Goal: Transaction & Acquisition: Purchase product/service

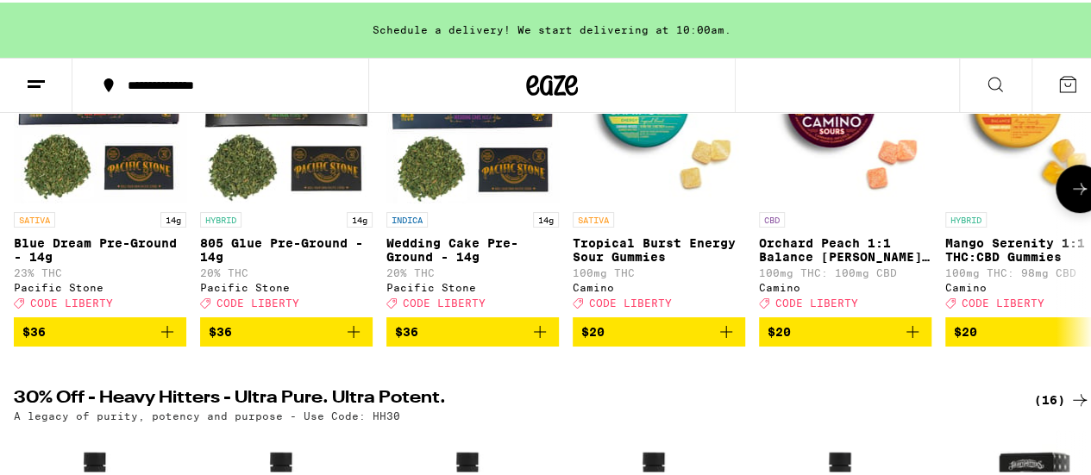
scroll to position [345, 0]
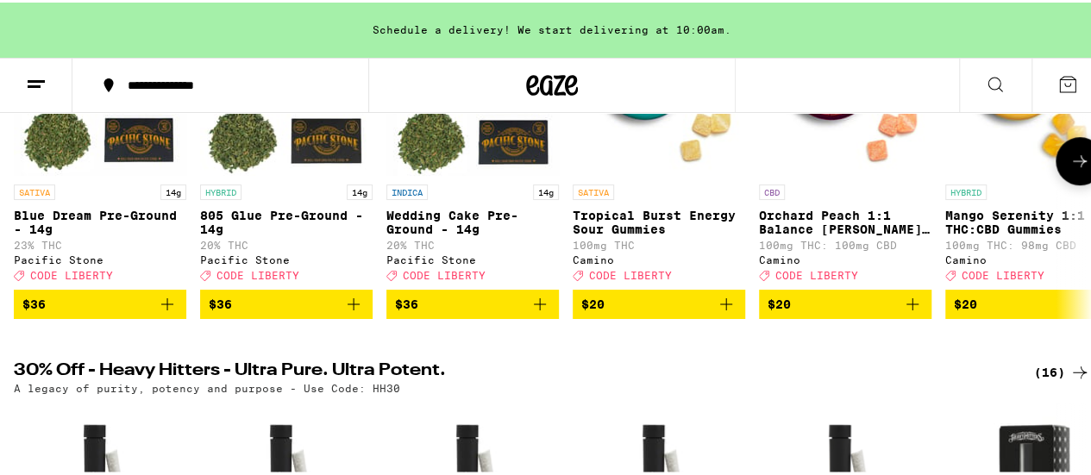
click at [1033, 312] on span "$20" at bounding box center [1031, 301] width 155 height 21
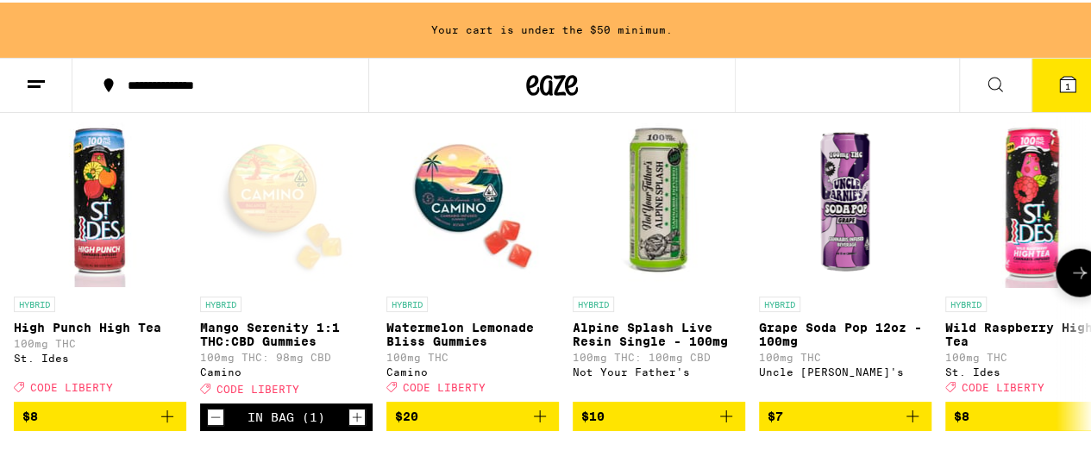
scroll to position [1897, 0]
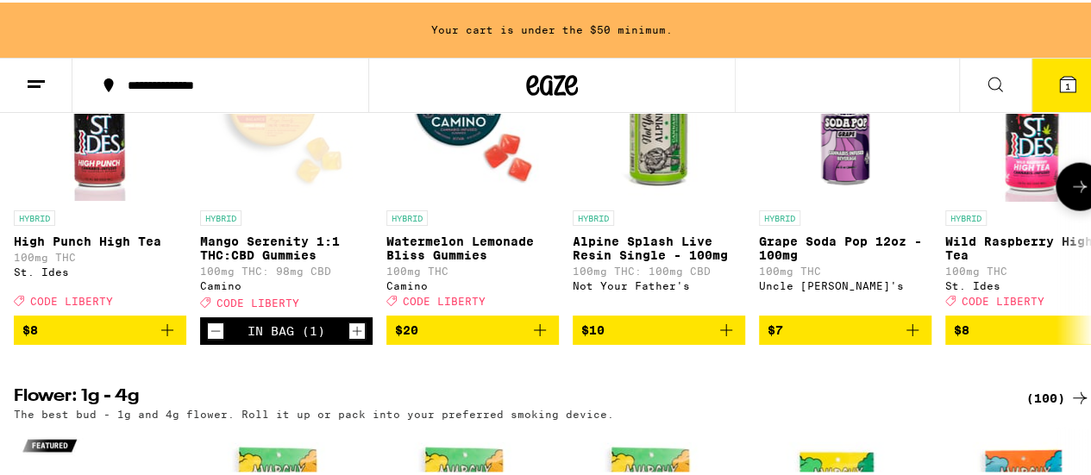
click at [99, 338] on span "$8" at bounding box center [99, 327] width 155 height 21
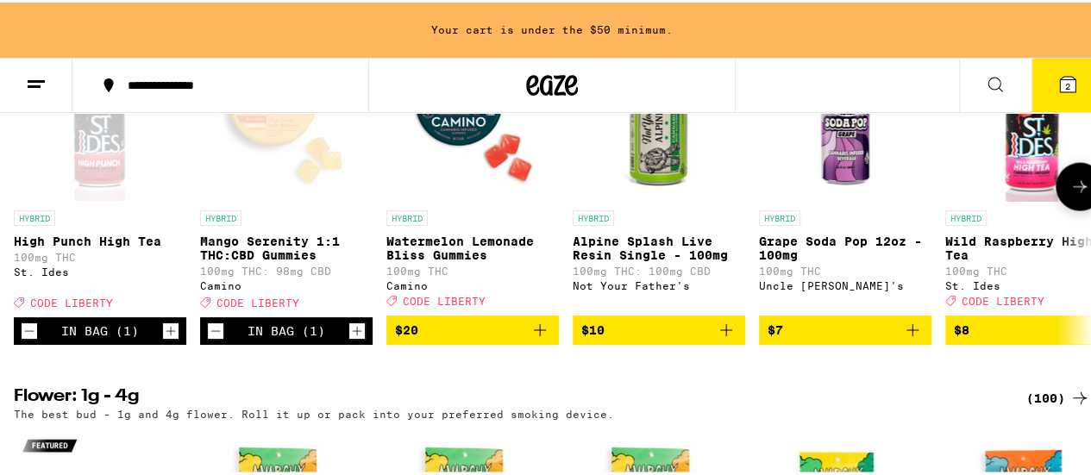
click at [1026, 338] on span "$8" at bounding box center [1031, 327] width 155 height 21
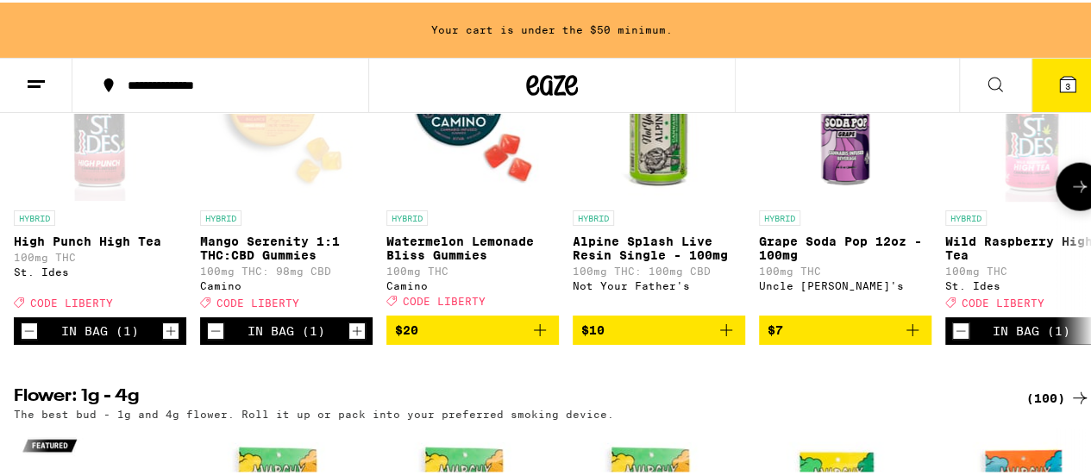
click at [1069, 195] on icon at bounding box center [1079, 184] width 21 height 21
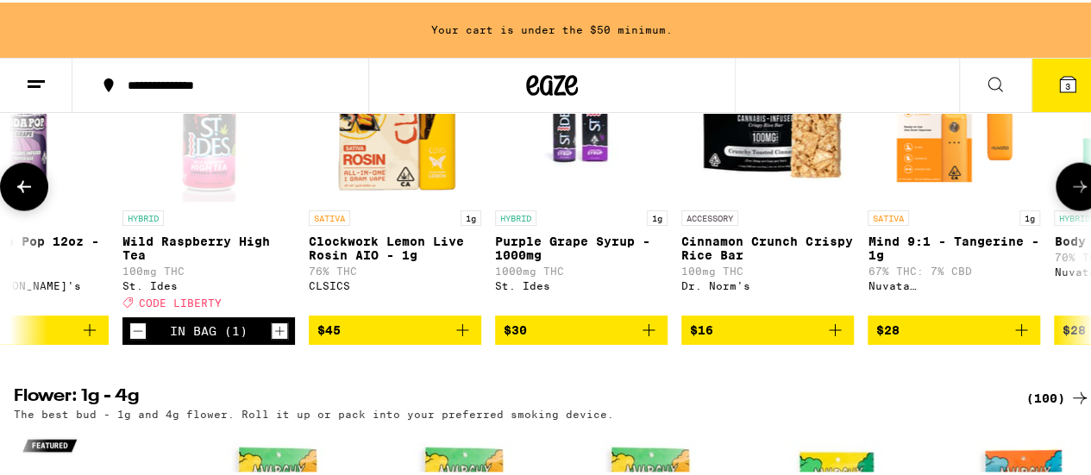
scroll to position [0, 875]
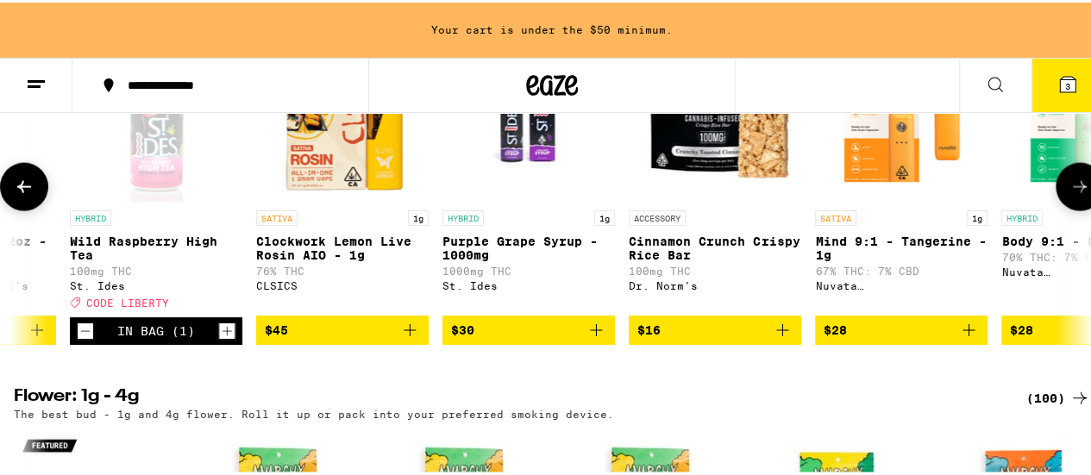
click at [1069, 195] on icon at bounding box center [1079, 184] width 21 height 21
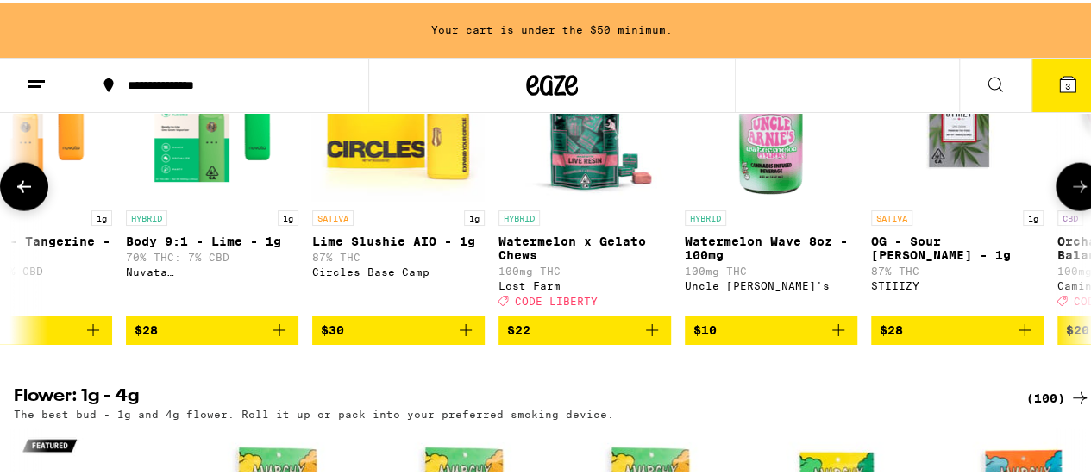
click at [1069, 195] on icon at bounding box center [1079, 184] width 21 height 21
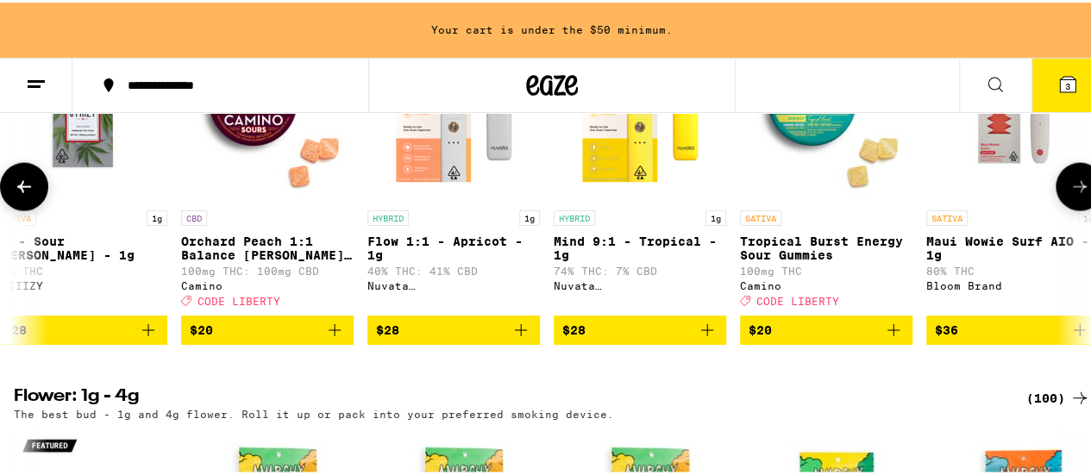
click at [1069, 195] on icon at bounding box center [1079, 184] width 21 height 21
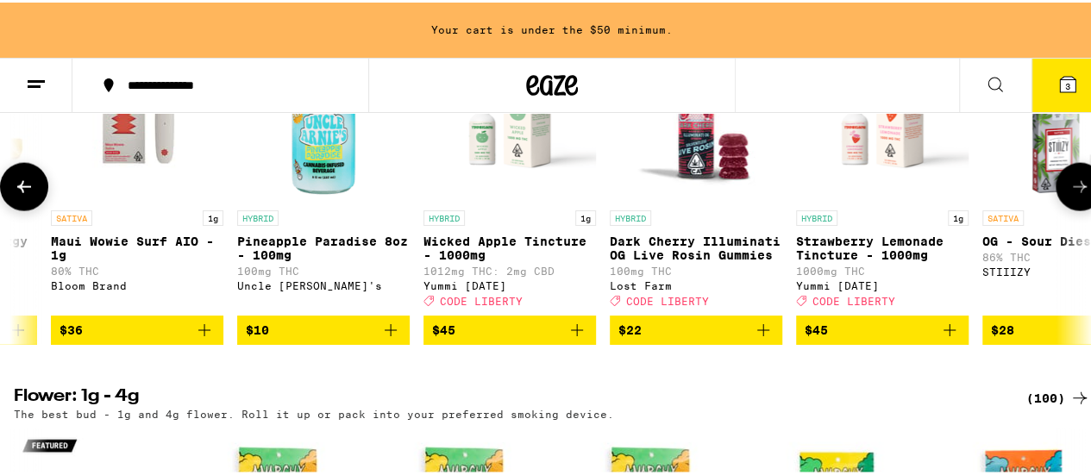
click at [1069, 195] on icon at bounding box center [1079, 184] width 21 height 21
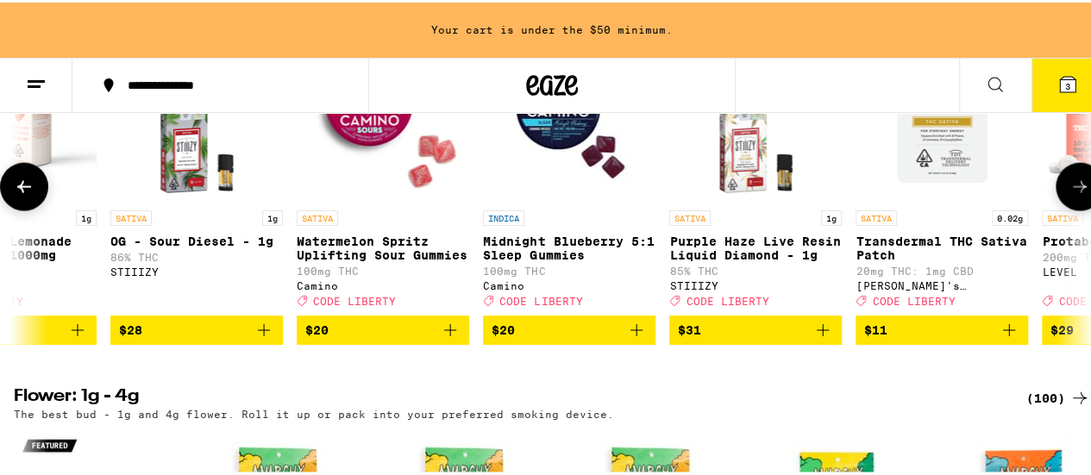
scroll to position [0, 4376]
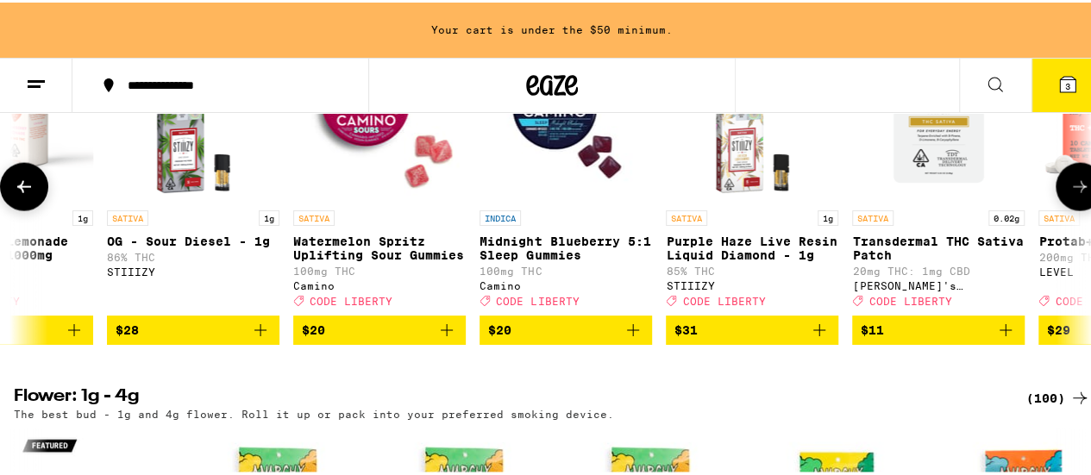
click at [1073, 195] on icon at bounding box center [1079, 184] width 21 height 21
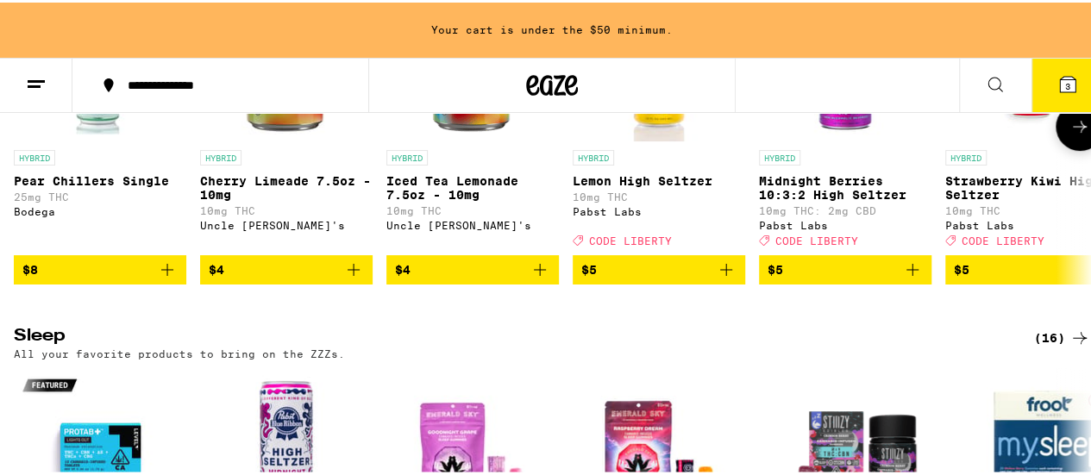
scroll to position [6811, 0]
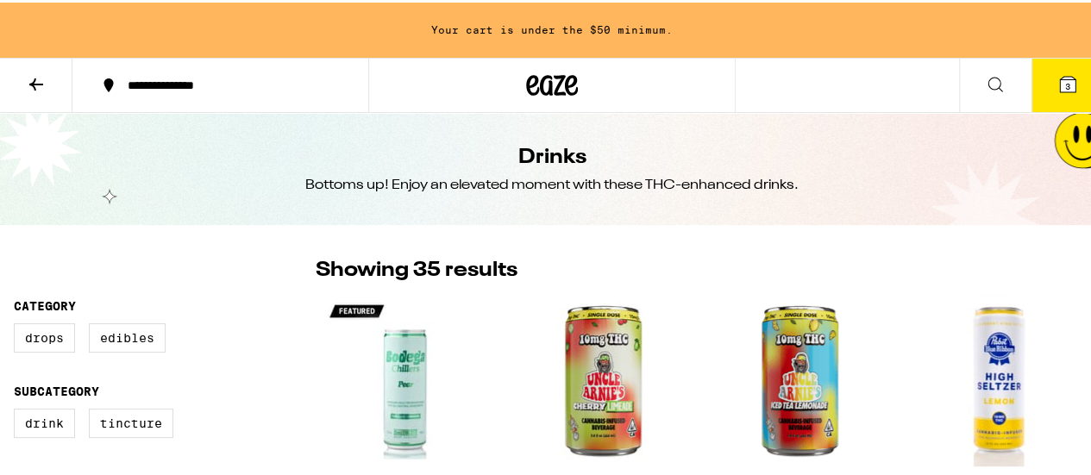
click at [1065, 82] on span "3" at bounding box center [1067, 83] width 5 height 10
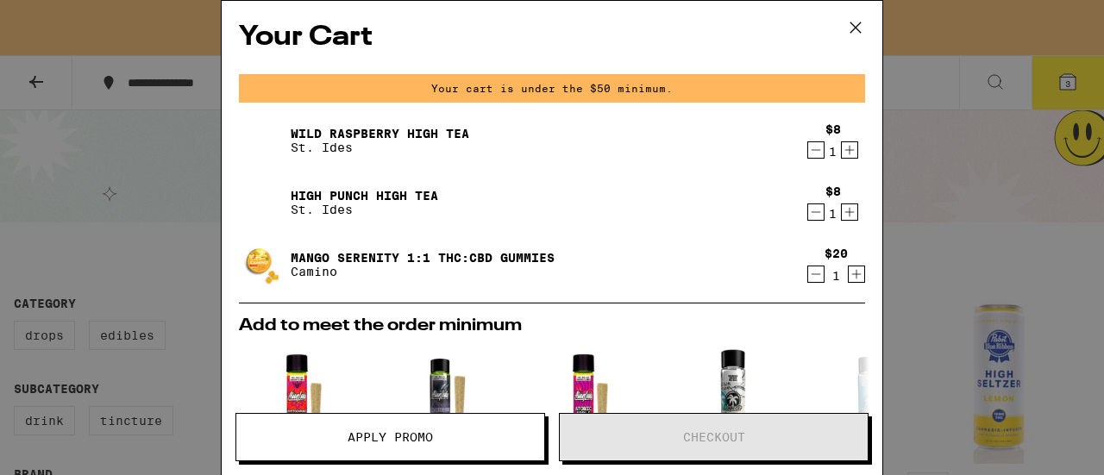
click at [841, 154] on icon "Increment" at bounding box center [849, 150] width 16 height 21
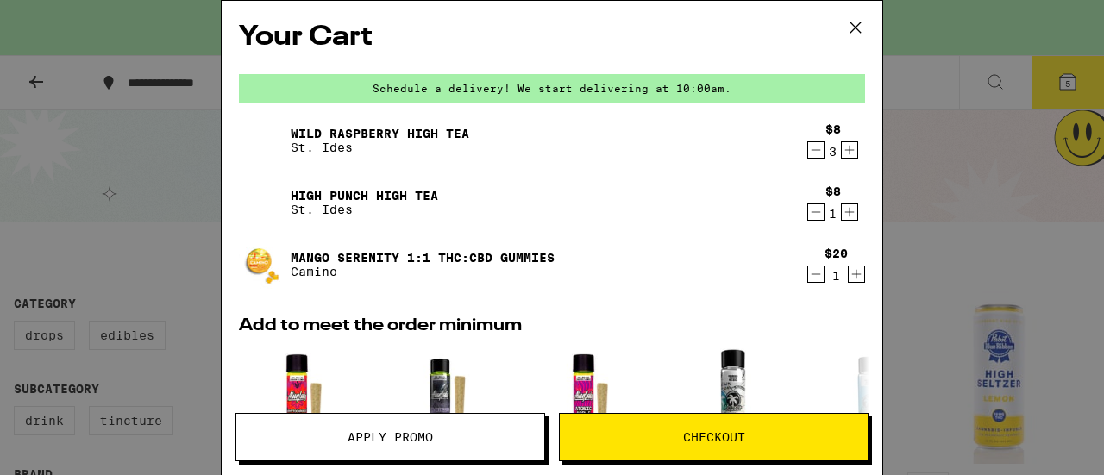
click at [843, 213] on icon "Increment" at bounding box center [849, 212] width 16 height 21
click at [841, 210] on icon "Increment" at bounding box center [849, 212] width 16 height 21
click at [808, 154] on icon "Decrement" at bounding box center [816, 150] width 16 height 21
click at [848, 277] on icon "Increment" at bounding box center [856, 274] width 16 height 21
click at [852, 276] on icon "Increment" at bounding box center [856, 274] width 9 height 9
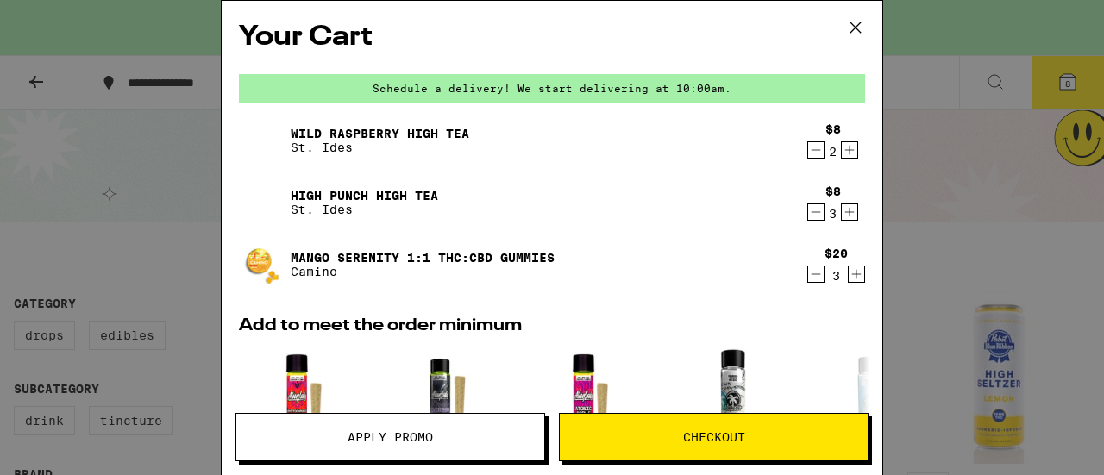
click at [848, 280] on icon "Increment" at bounding box center [856, 274] width 16 height 21
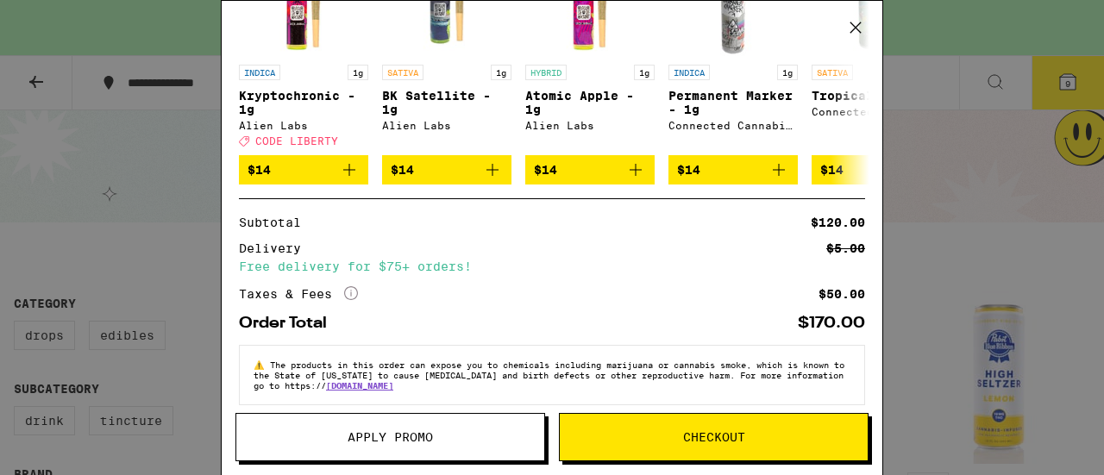
scroll to position [441, 0]
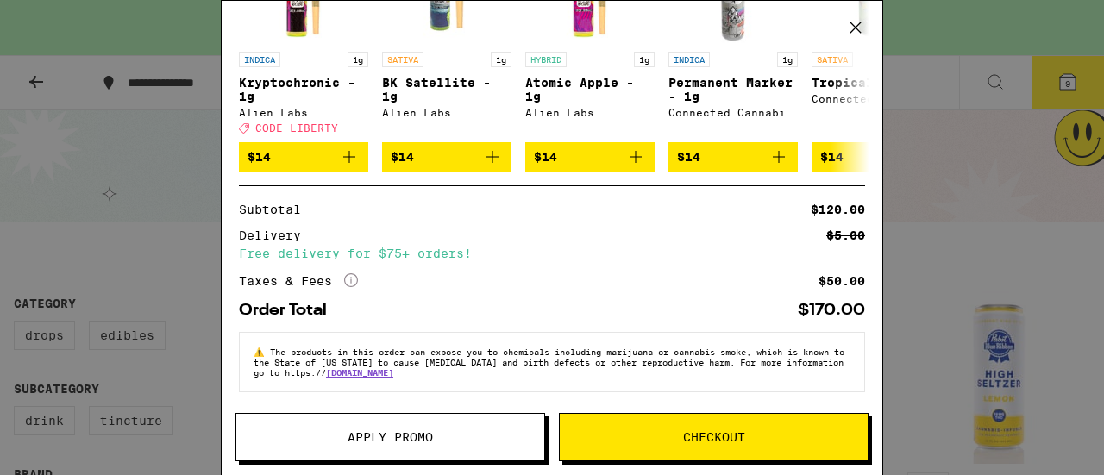
click at [459, 434] on span "Apply Promo" at bounding box center [390, 437] width 308 height 12
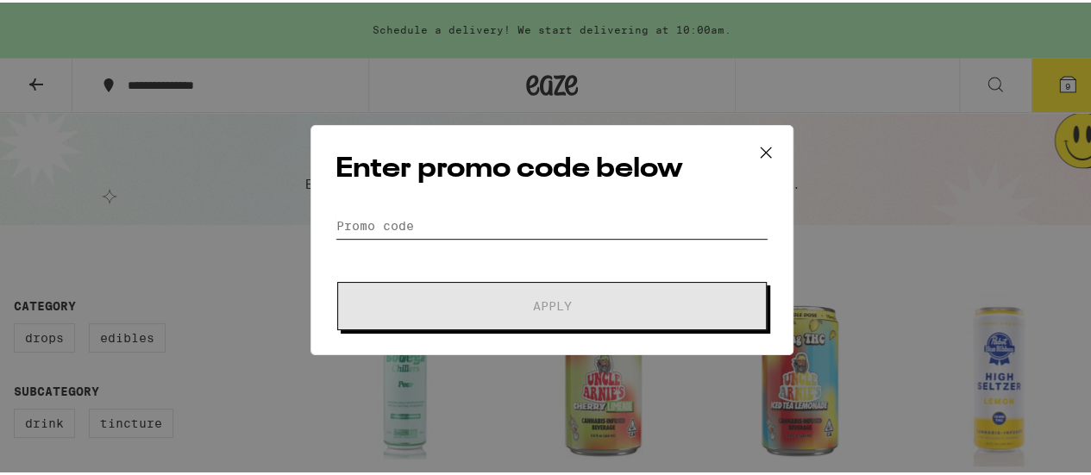
click at [434, 218] on input "Promo Code" at bounding box center [551, 223] width 433 height 26
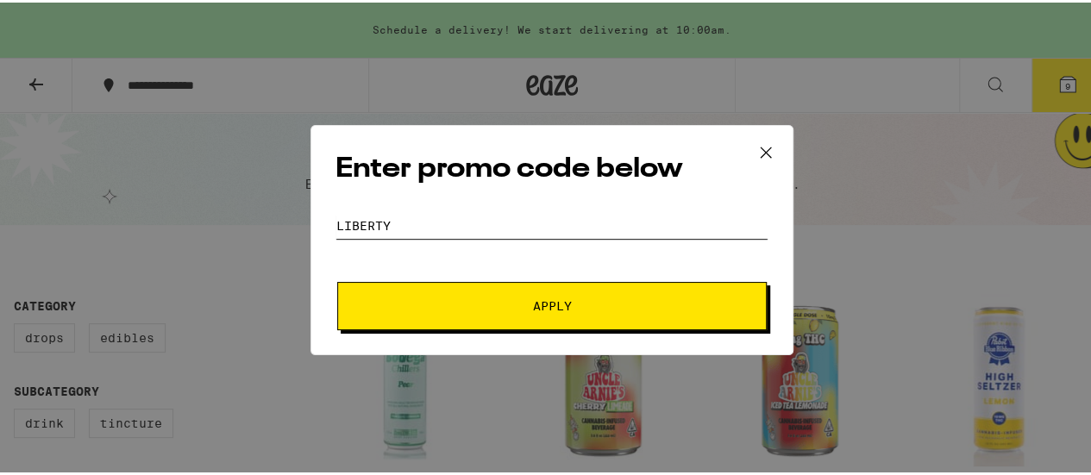
type input "LIBERTY"
click at [581, 315] on button "Apply" at bounding box center [551, 303] width 429 height 48
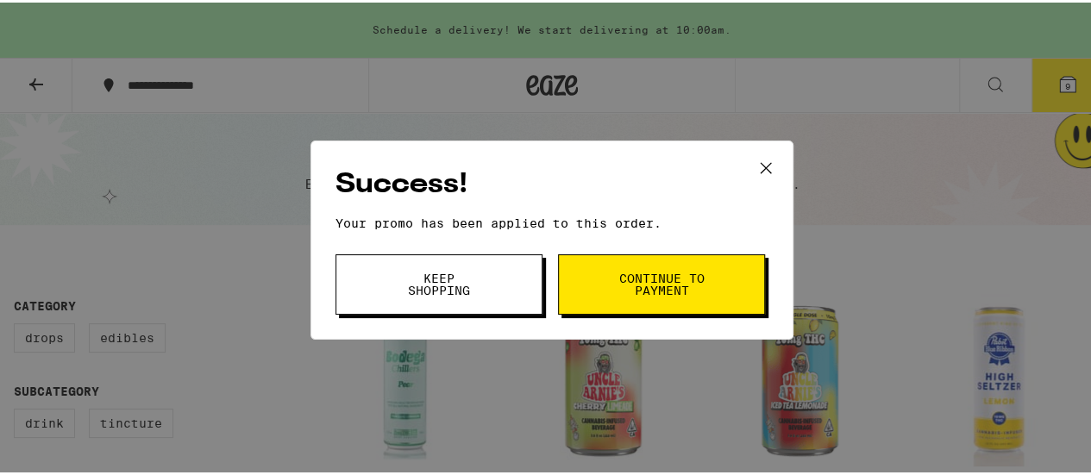
click at [754, 173] on icon at bounding box center [766, 166] width 26 height 26
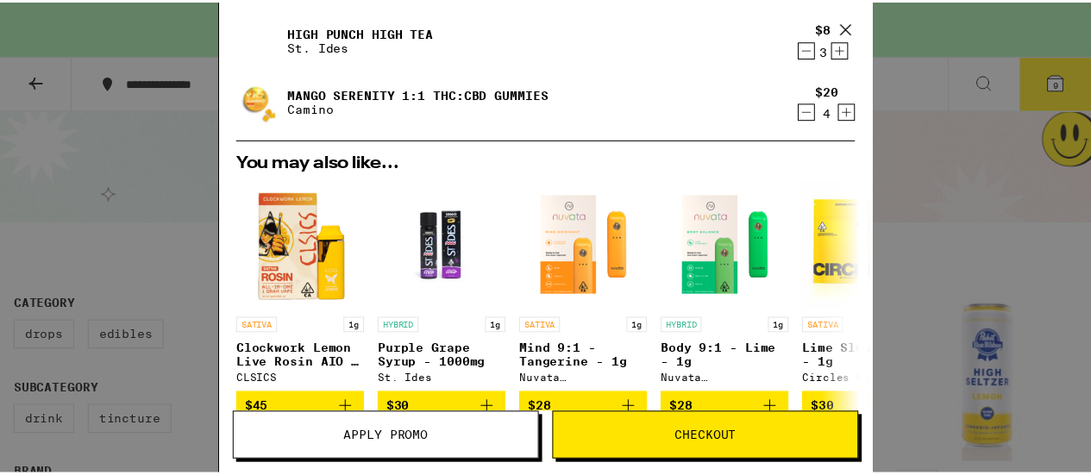
scroll to position [450, 0]
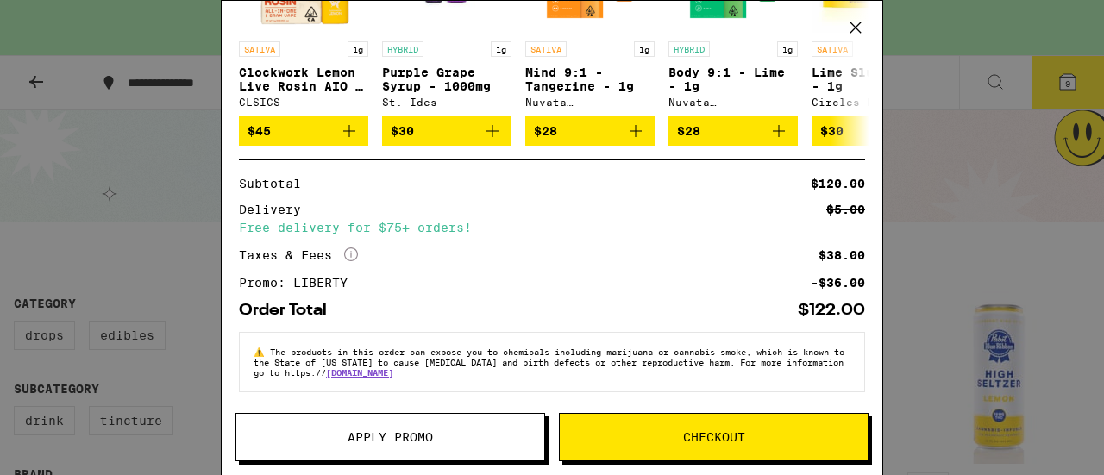
click at [677, 433] on span "Checkout" at bounding box center [714, 437] width 308 height 12
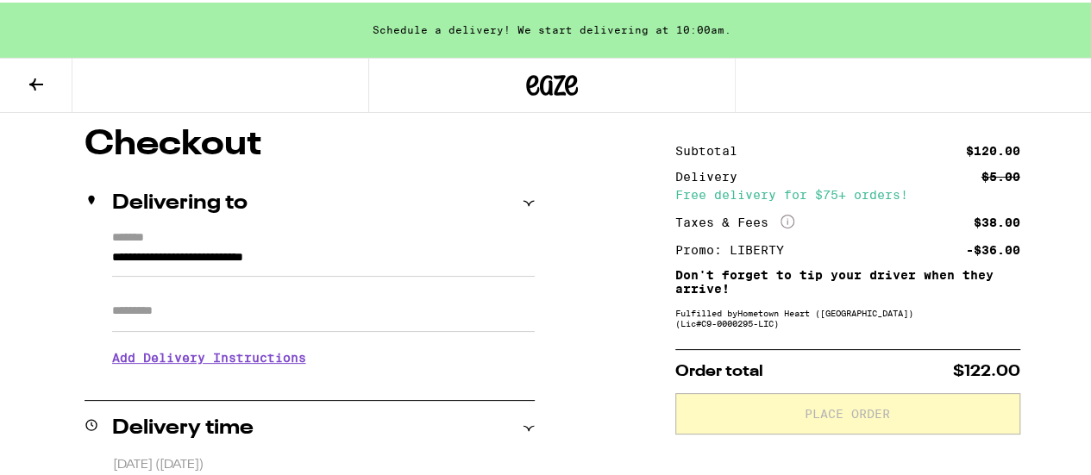
scroll to position [259, 0]
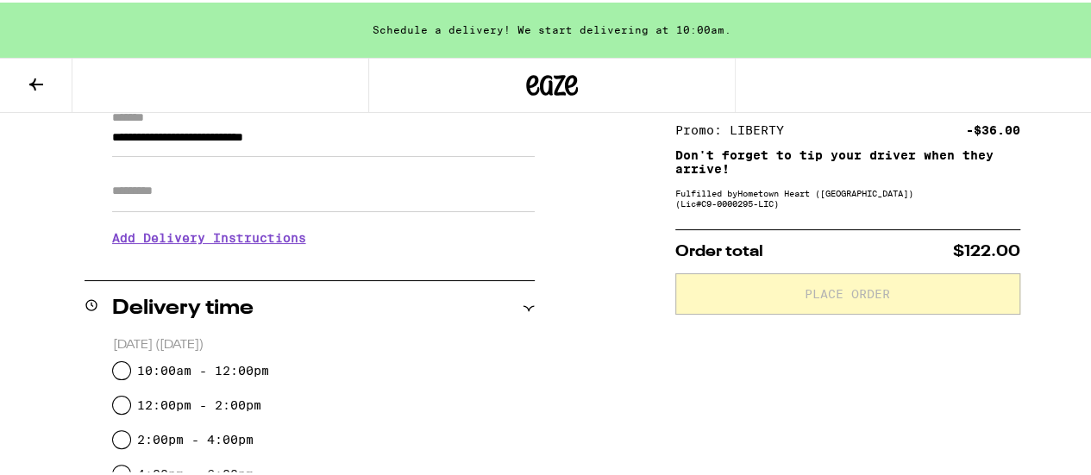
click at [226, 241] on h3 "Add Delivery Instructions" at bounding box center [323, 236] width 422 height 40
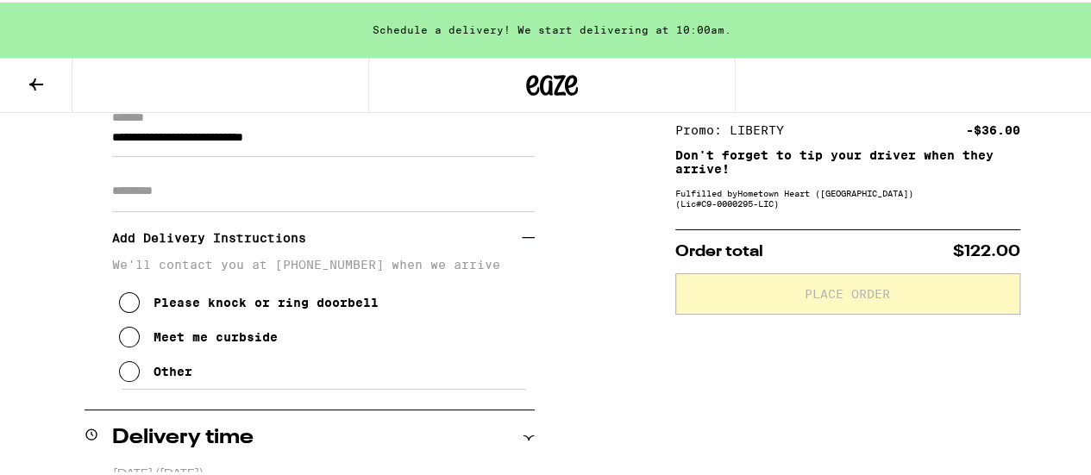
click at [231, 307] on div "Please knock or ring doorbell" at bounding box center [265, 300] width 225 height 14
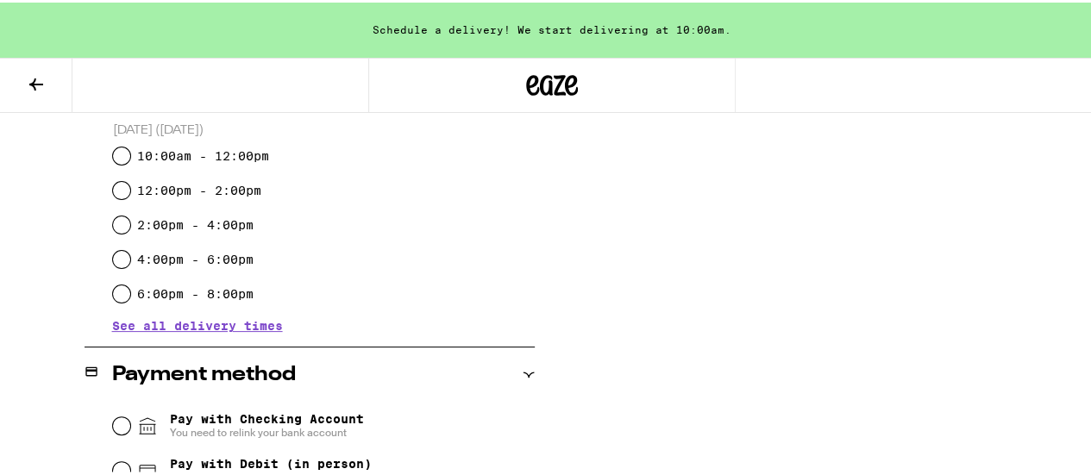
scroll to position [604, 0]
click at [117, 152] on input "10:00am - 12:00pm" at bounding box center [121, 152] width 17 height 17
radio input "true"
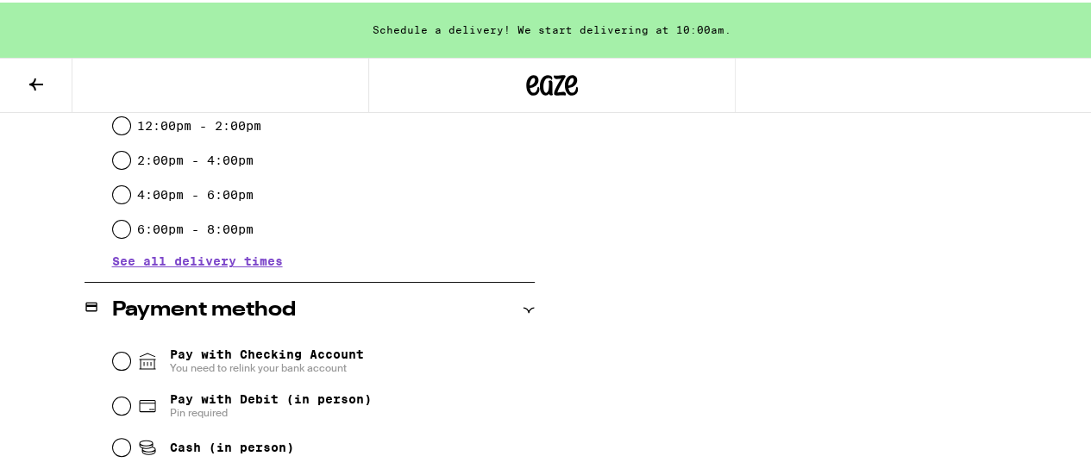
scroll to position [776, 0]
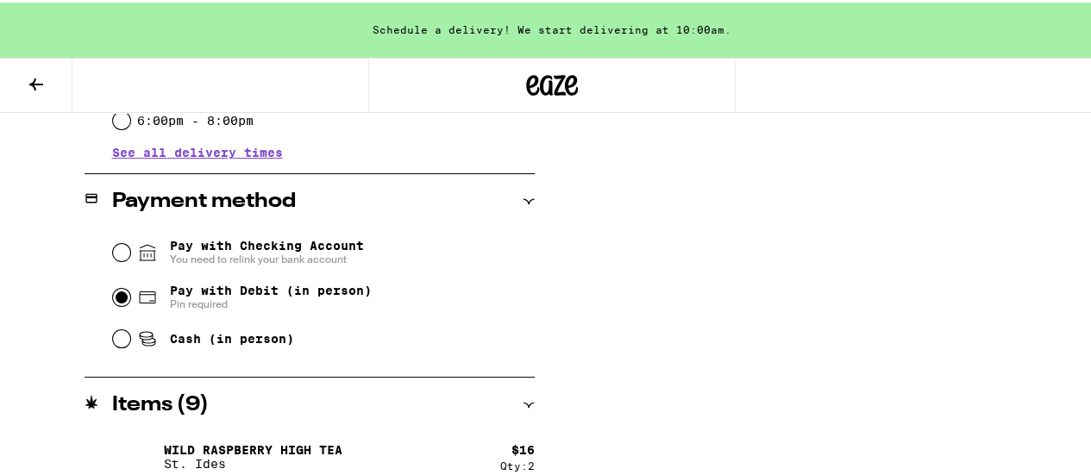
click at [122, 298] on input "Pay with Debit (in person) Pin required" at bounding box center [121, 294] width 17 height 17
radio input "true"
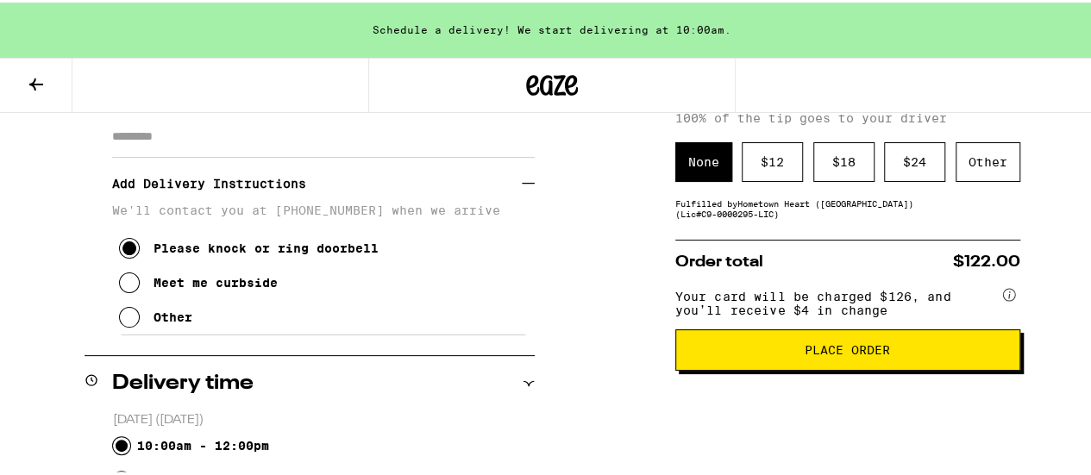
scroll to position [141, 0]
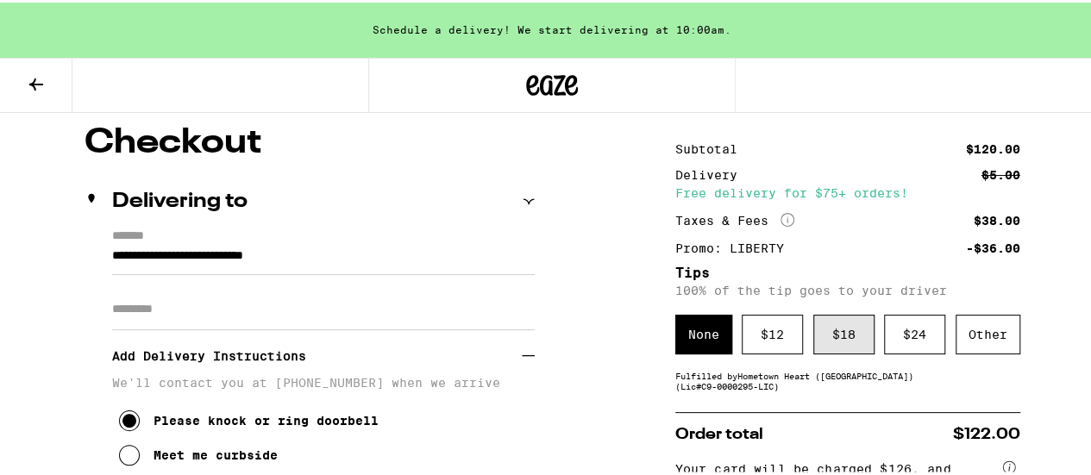
click at [820, 332] on div "$ 18" at bounding box center [843, 332] width 61 height 40
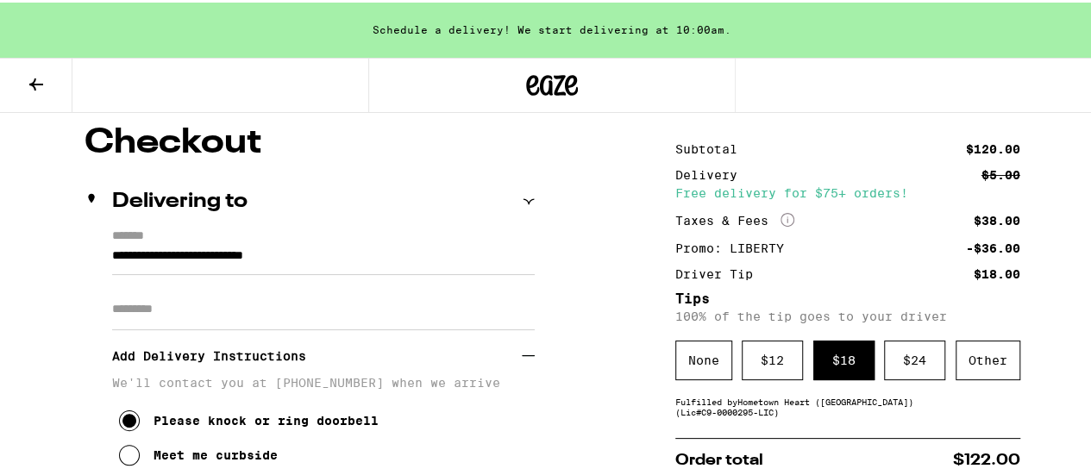
scroll to position [399, 0]
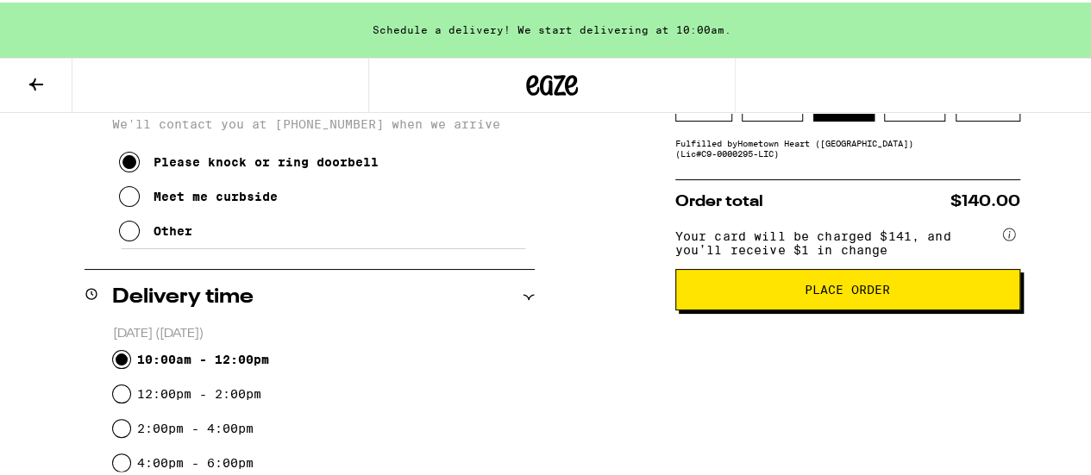
click at [864, 306] on button "Place Order" at bounding box center [847, 286] width 345 height 41
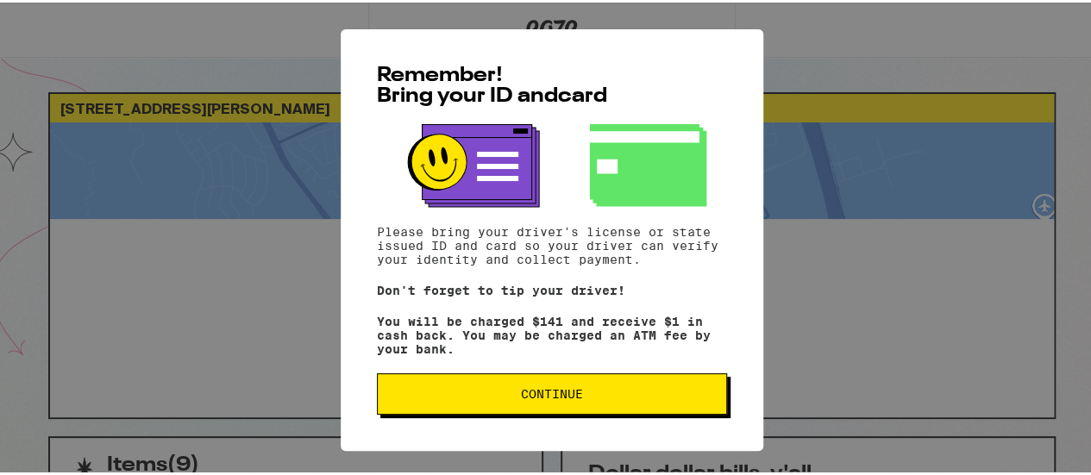
click at [590, 397] on span "Continue" at bounding box center [551, 391] width 321 height 12
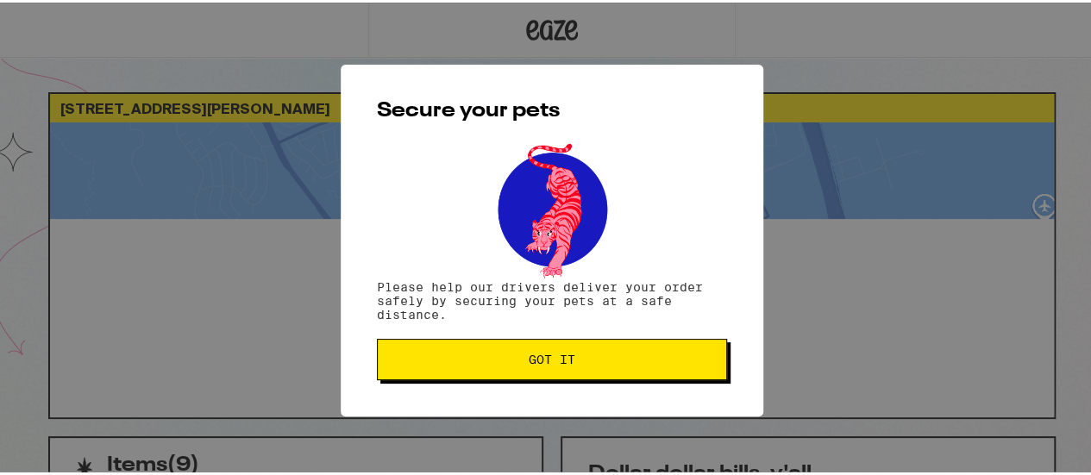
click at [597, 363] on span "Got it" at bounding box center [551, 357] width 321 height 12
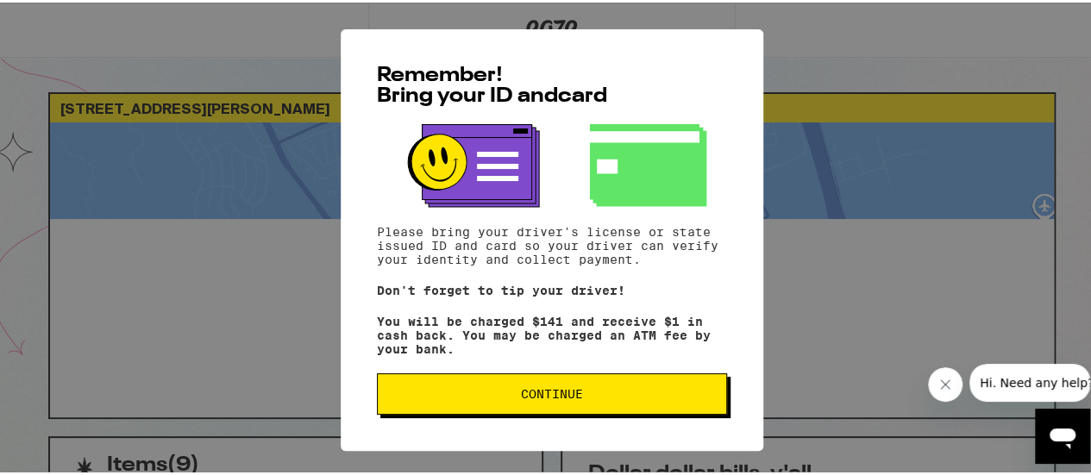
click at [657, 389] on button "Continue" at bounding box center [552, 391] width 350 height 41
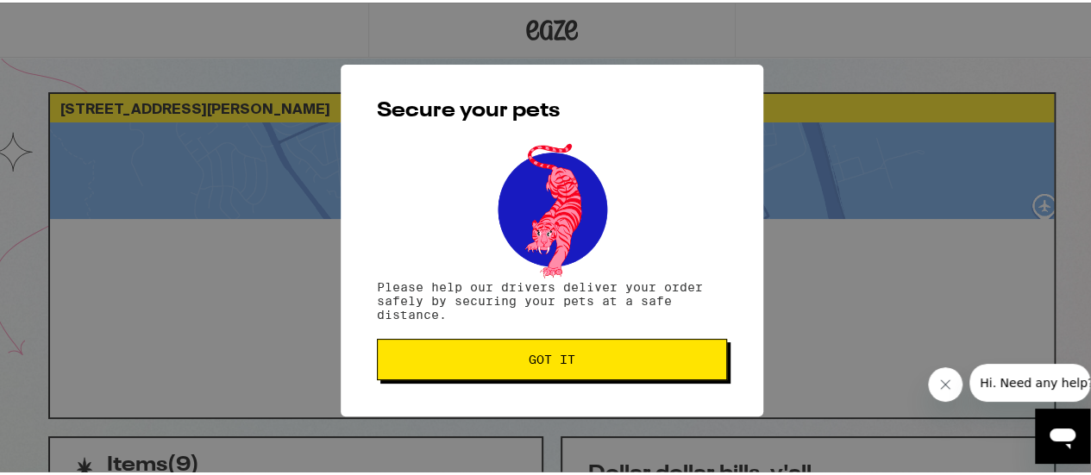
click at [666, 360] on span "Got it" at bounding box center [551, 357] width 321 height 12
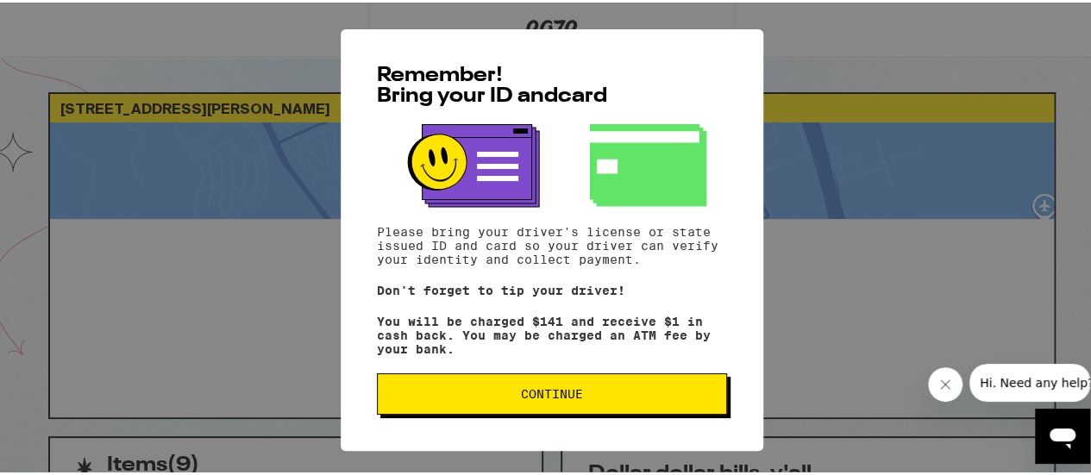
click at [562, 397] on span "Continue" at bounding box center [552, 391] width 62 height 12
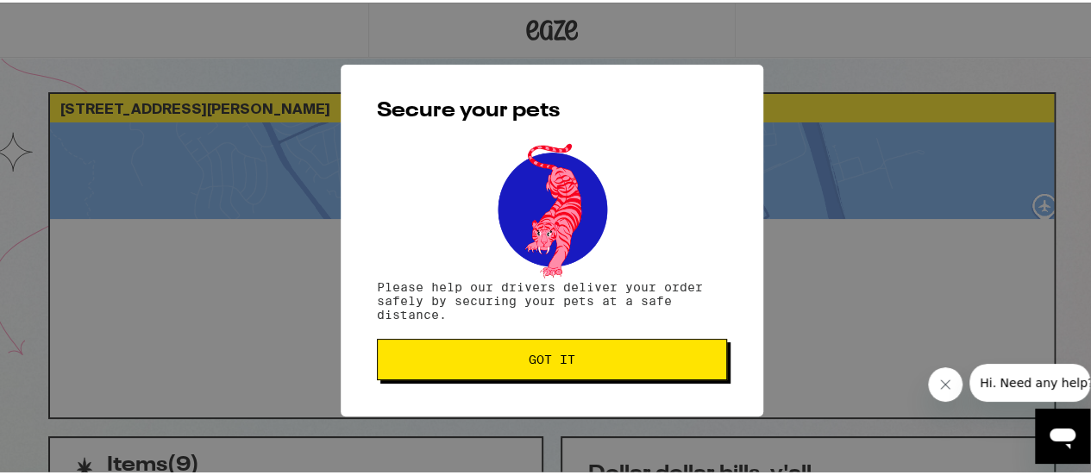
click at [569, 360] on span "Got it" at bounding box center [551, 357] width 321 height 12
